Goal: Task Accomplishment & Management: Manage account settings

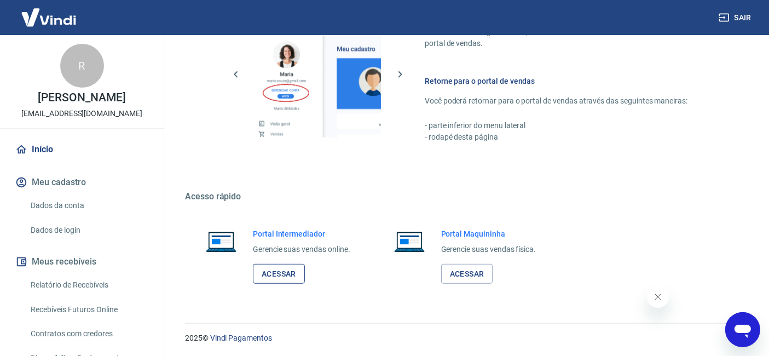
click at [291, 274] on link "Acessar" at bounding box center [279, 274] width 52 height 20
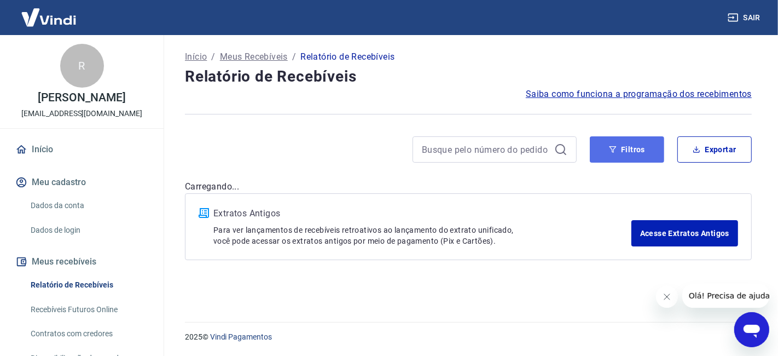
click at [630, 146] on button "Filtros" at bounding box center [627, 149] width 74 height 26
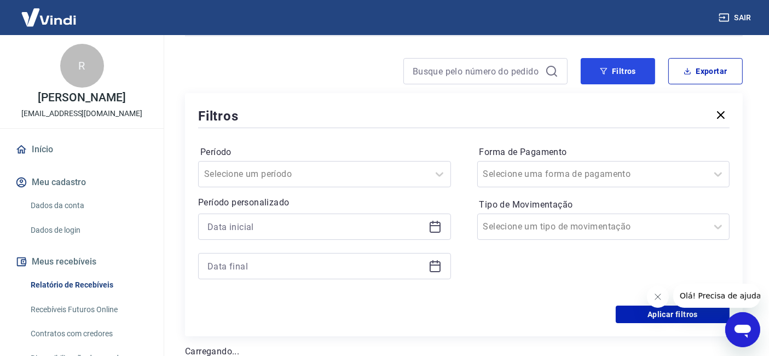
scroll to position [122, 0]
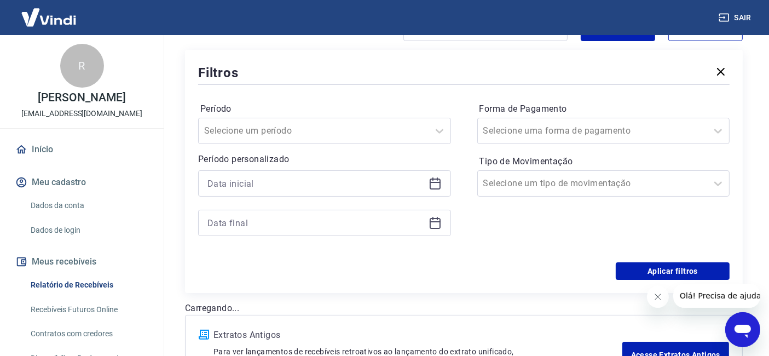
click at [431, 184] on icon at bounding box center [435, 183] width 13 height 13
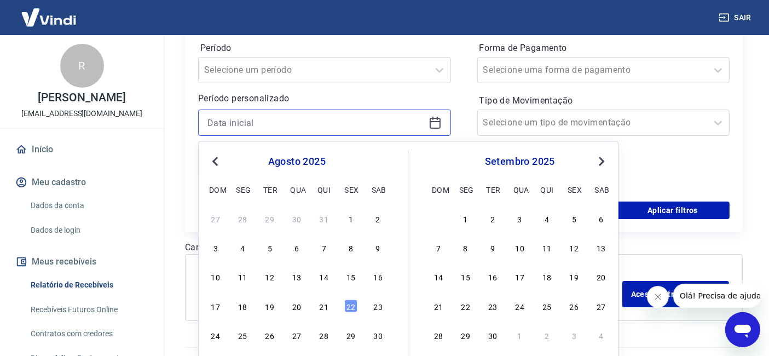
scroll to position [206, 0]
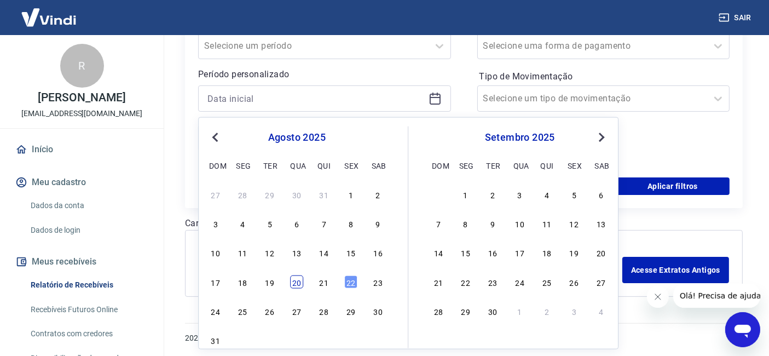
click at [299, 282] on div "20" at bounding box center [296, 281] width 13 height 13
type input "[DATE]"
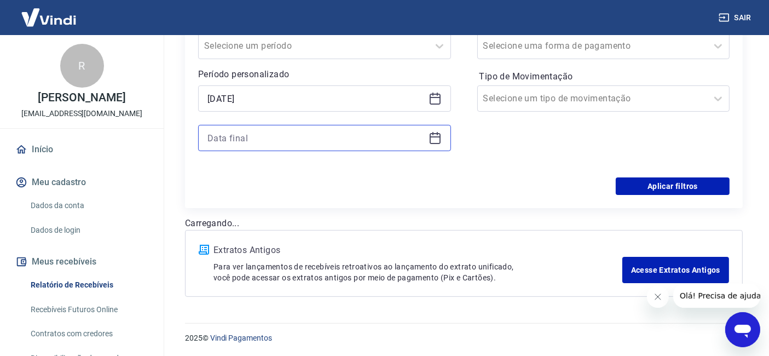
click at [315, 135] on input at bounding box center [315, 138] width 217 height 16
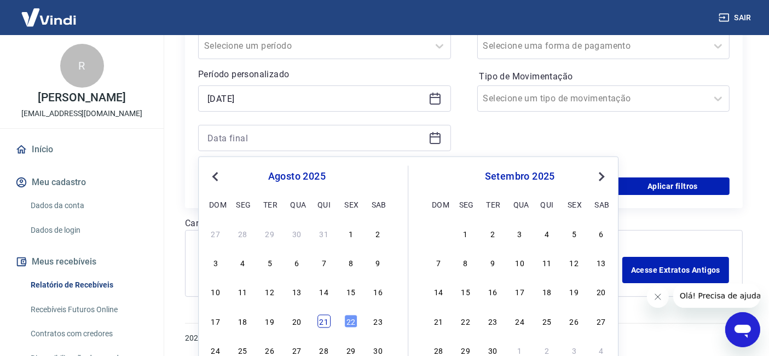
click at [325, 320] on div "21" at bounding box center [324, 320] width 13 height 13
type input "[DATE]"
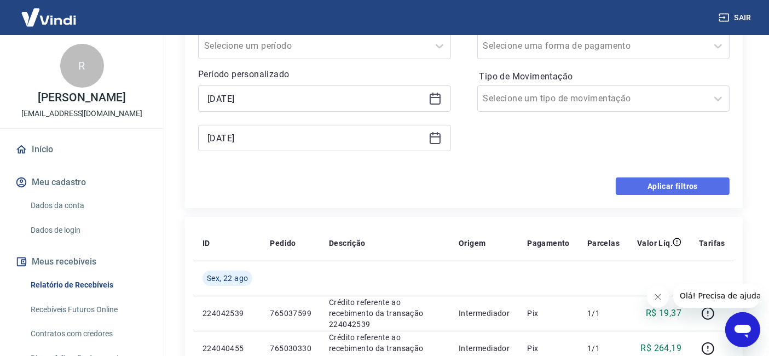
click at [655, 183] on button "Aplicar filtros" at bounding box center [673, 186] width 114 height 18
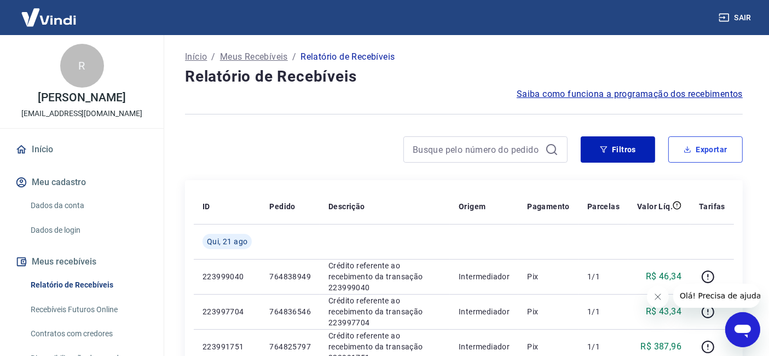
click at [701, 149] on button "Exportar" at bounding box center [705, 149] width 74 height 26
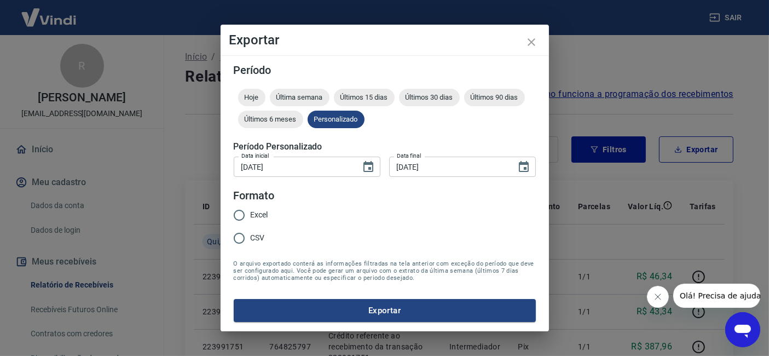
type input "[DATE]"
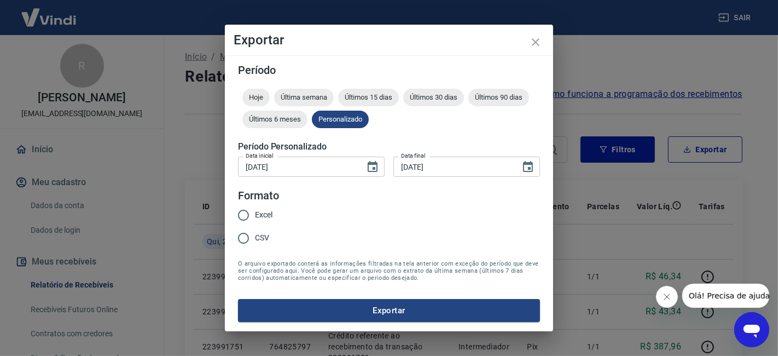
click at [263, 212] on span "Excel" at bounding box center [264, 214] width 18 height 11
click at [255, 212] on input "Excel" at bounding box center [243, 215] width 23 height 23
radio input "true"
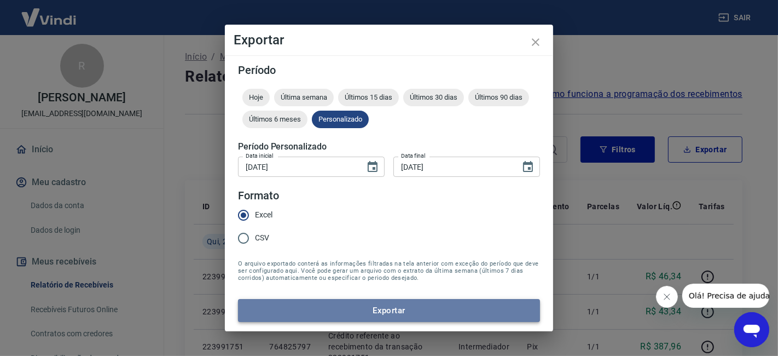
click at [362, 310] on button "Exportar" at bounding box center [389, 310] width 302 height 23
